Goal: Register for event/course

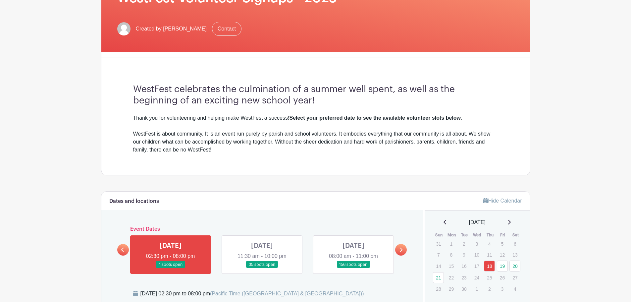
scroll to position [166, 0]
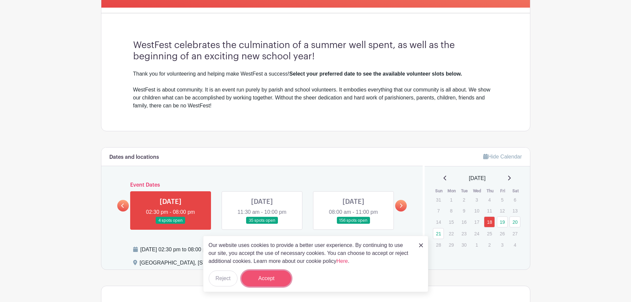
click at [266, 273] on button "Accept" at bounding box center [266, 278] width 50 height 16
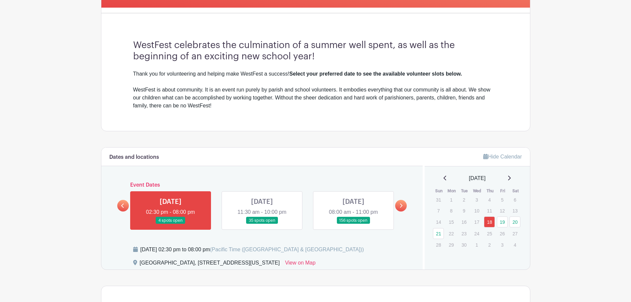
click at [262, 224] on link at bounding box center [262, 224] width 0 height 0
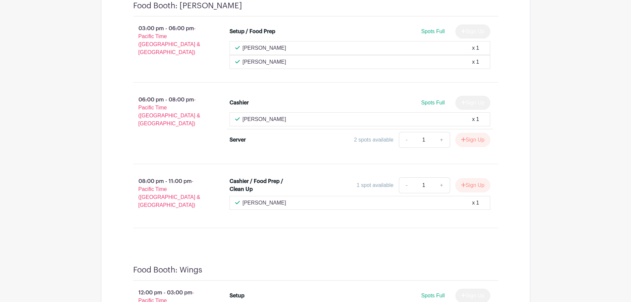
scroll to position [3278, 0]
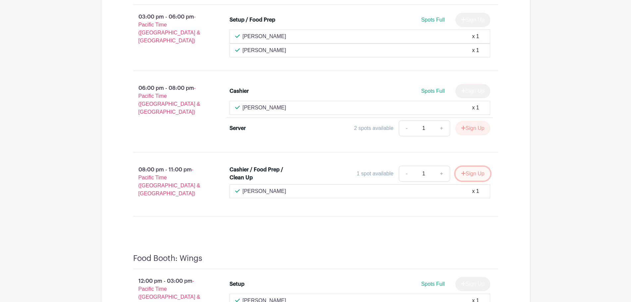
click at [475, 168] on button "Sign Up" at bounding box center [472, 174] width 35 height 14
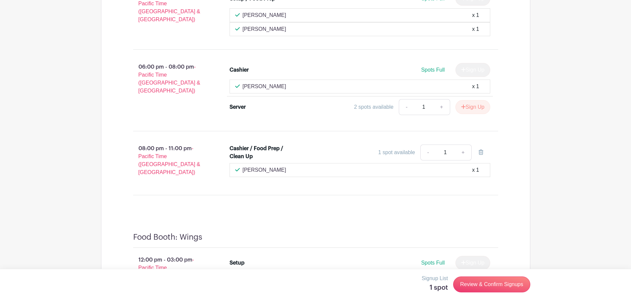
scroll to position [3311, 0]
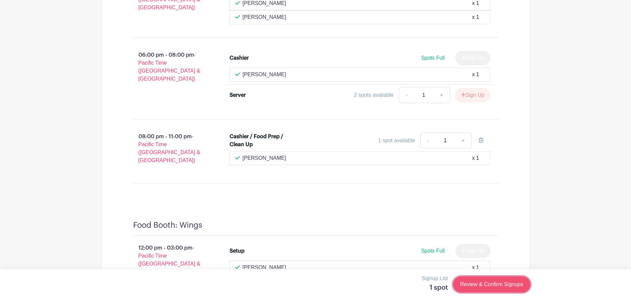
click at [490, 289] on link "Review & Confirm Signups" at bounding box center [491, 284] width 77 height 16
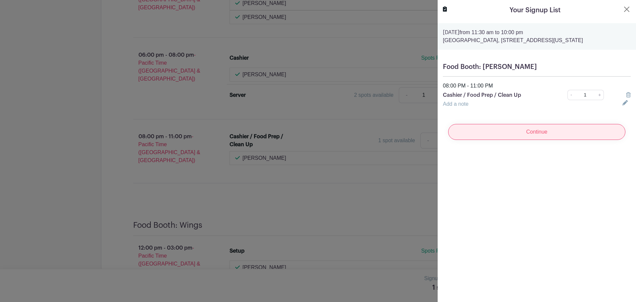
click at [481, 133] on input "Continue" at bounding box center [536, 132] width 177 height 16
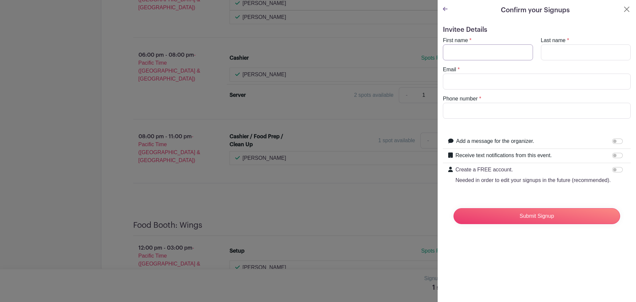
click at [466, 48] on input "First name" at bounding box center [488, 52] width 90 height 16
type input "[PERSON_NAME]"
type input "8184147534"
drag, startPoint x: 488, startPoint y: 74, endPoint x: 486, endPoint y: 77, distance: 3.9
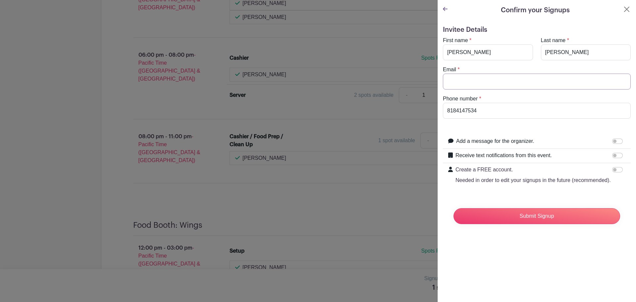
click at [487, 76] on input "Email" at bounding box center [537, 81] width 188 height 16
type input "[EMAIL_ADDRESS][DOMAIN_NAME]"
click at [503, 218] on input "Submit Signup" at bounding box center [536, 216] width 167 height 16
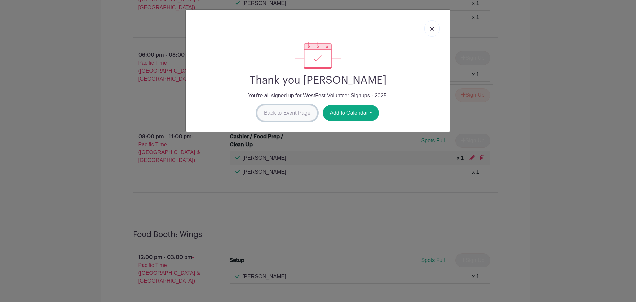
click at [303, 111] on link "Back to Event Page" at bounding box center [287, 113] width 61 height 16
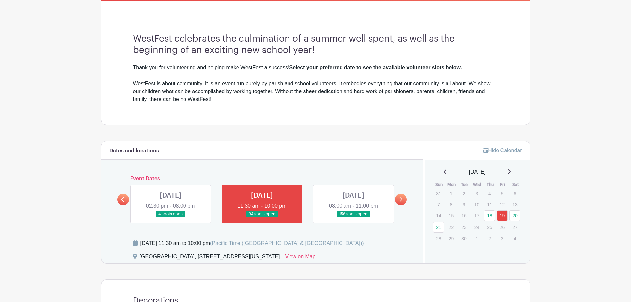
scroll to position [205, 0]
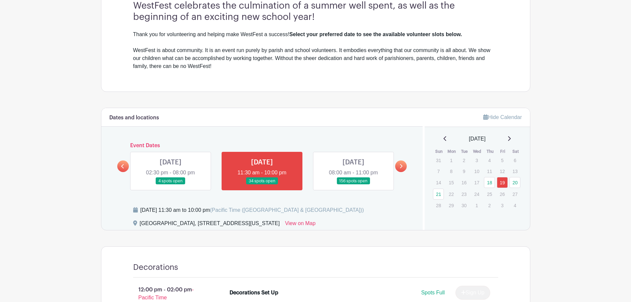
click at [403, 166] on link at bounding box center [401, 166] width 12 height 12
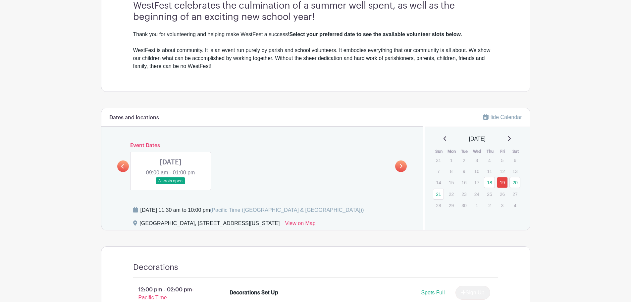
click at [170, 184] on link at bounding box center [170, 184] width 0 height 0
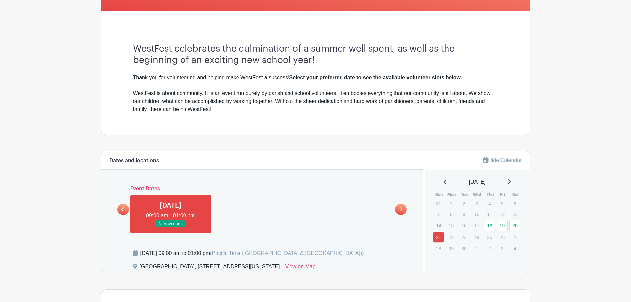
scroll to position [195, 0]
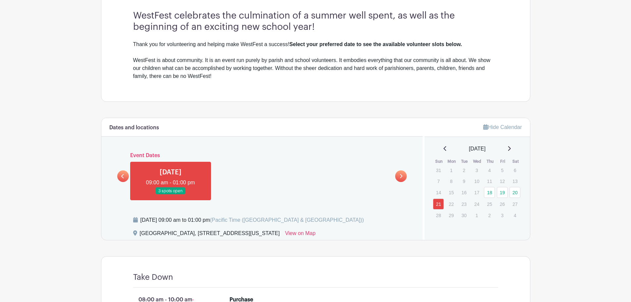
click at [124, 175] on icon at bounding box center [122, 175] width 3 height 5
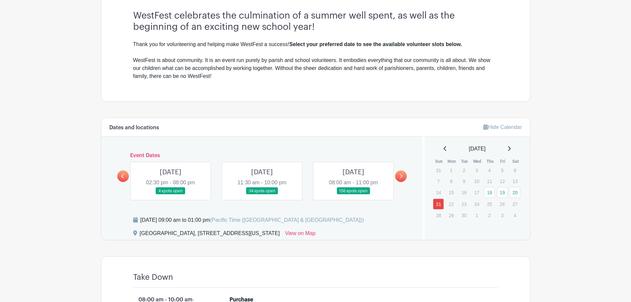
scroll to position [228, 0]
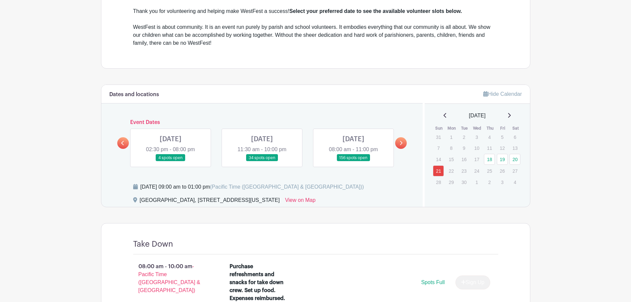
click at [353, 161] on link at bounding box center [353, 161] width 0 height 0
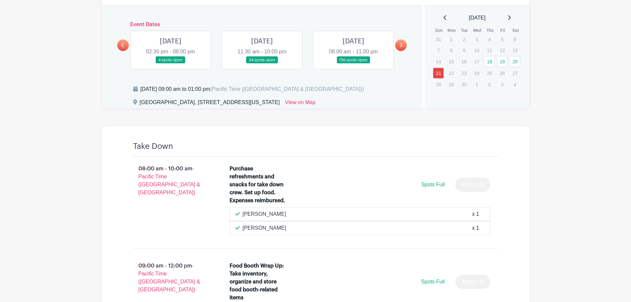
scroll to position [327, 0]
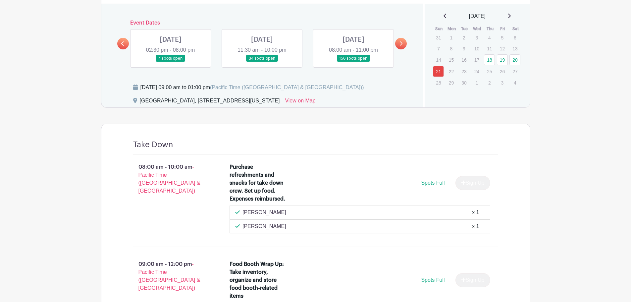
click at [353, 62] on link at bounding box center [353, 62] width 0 height 0
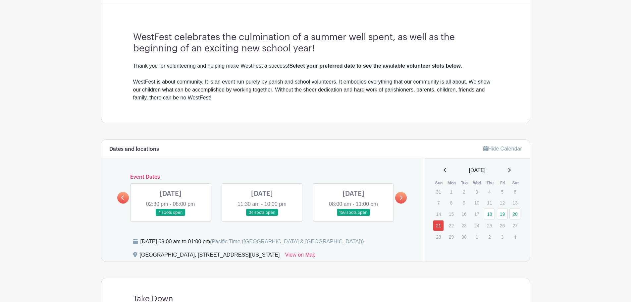
scroll to position [123, 0]
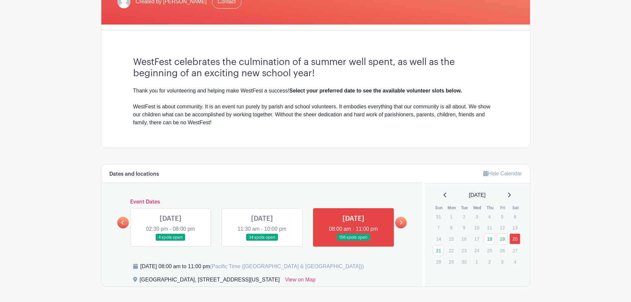
scroll to position [222, 0]
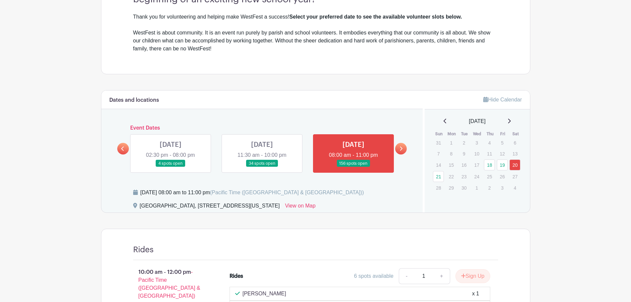
click at [170, 167] on link at bounding box center [170, 167] width 0 height 0
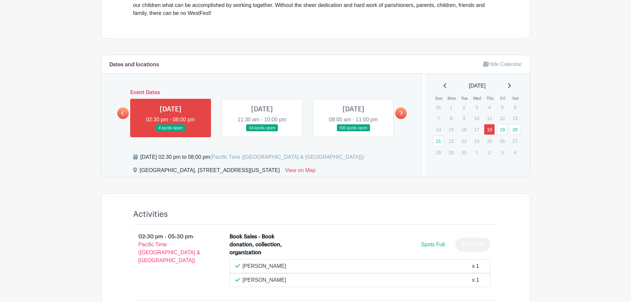
scroll to position [244, 0]
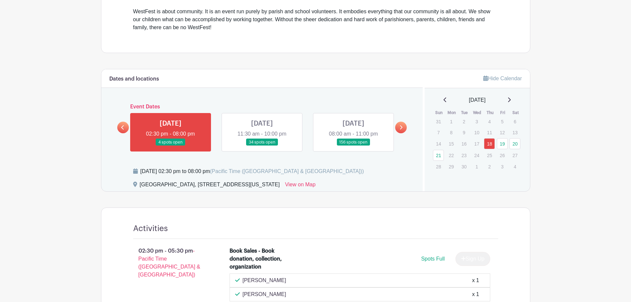
click at [353, 146] on link at bounding box center [353, 146] width 0 height 0
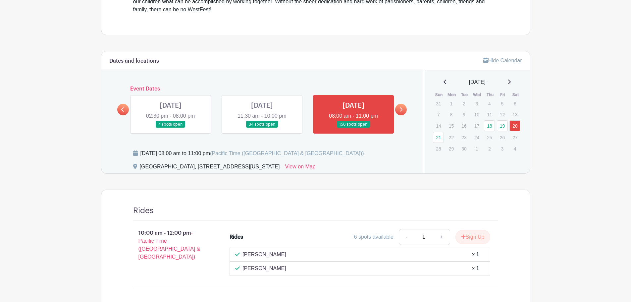
scroll to position [310, 0]
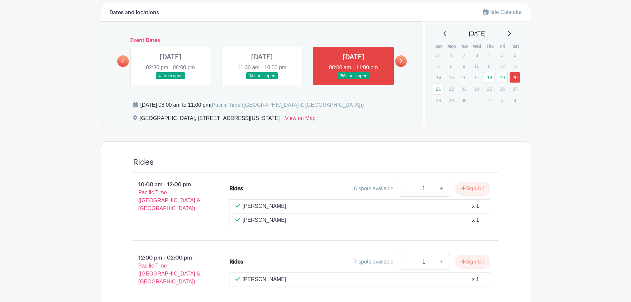
click at [353, 79] on link at bounding box center [353, 79] width 0 height 0
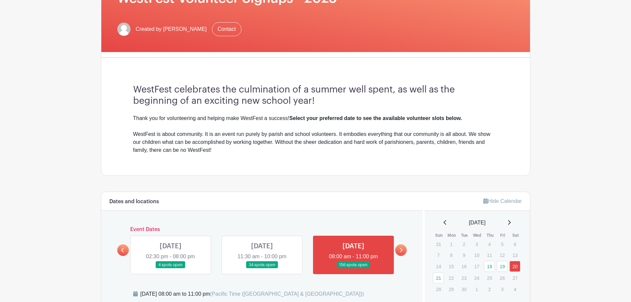
scroll to position [132, 0]
